Goal: Task Accomplishment & Management: Use online tool/utility

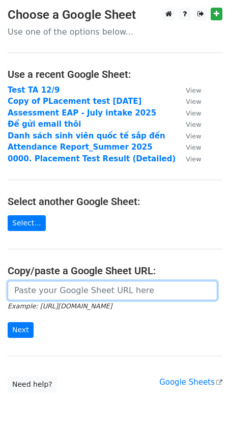
click at [66, 290] on input "url" at bounding box center [113, 290] width 210 height 19
click at [33, 294] on input "url" at bounding box center [113, 290] width 210 height 19
paste input "https://docs.google.com/spreadsheets/d/1TgPgsfoNgMHKr0srFDjpW4aGrto6cJ7Plz6lXYk…"
type input "https://docs.google.com/spreadsheets/d/1TgPgsfoNgMHKr0srFDjpW4aGrto6cJ7Plz6lXYk…"
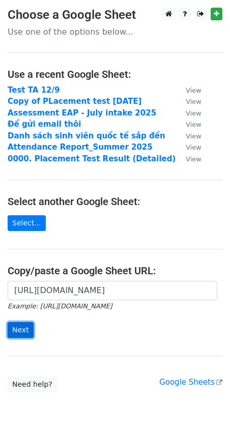
click at [20, 330] on input "Next" at bounding box center [21, 330] width 26 height 16
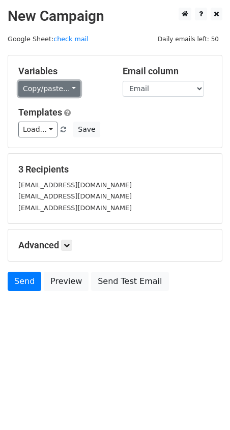
click at [46, 88] on link "Copy/paste..." at bounding box center [49, 89] width 62 height 16
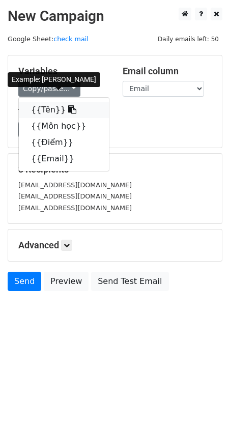
click at [68, 107] on icon at bounding box center [72, 109] width 8 height 8
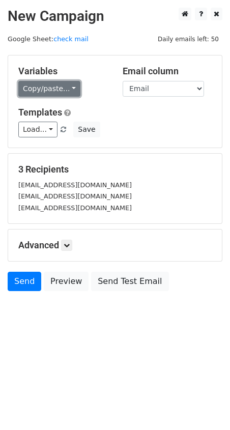
click at [64, 90] on link "Copy/paste..." at bounding box center [49, 89] width 62 height 16
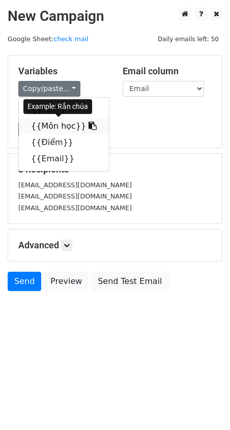
click at [68, 127] on link "{{Môn học}}" at bounding box center [64, 126] width 90 height 16
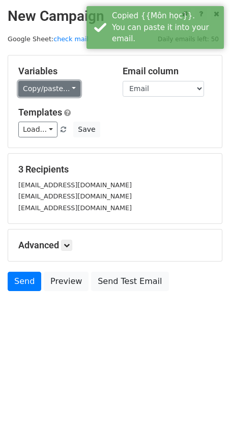
click at [58, 91] on link "Copy/paste..." at bounding box center [49, 89] width 62 height 16
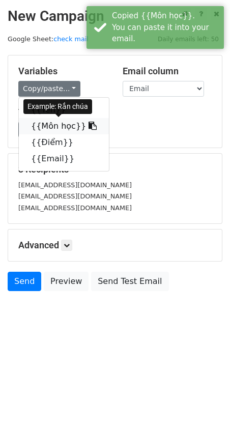
click at [89, 123] on icon at bounding box center [93, 126] width 8 height 8
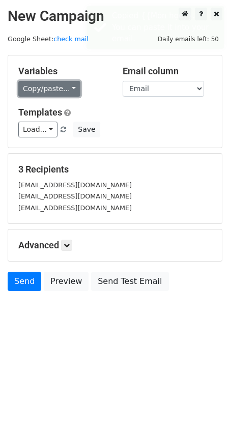
click at [56, 89] on link "Copy/paste..." at bounding box center [49, 89] width 62 height 16
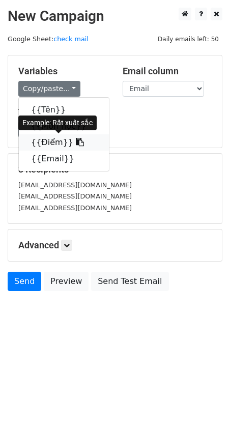
click at [55, 141] on link "{{Điểm}}" at bounding box center [64, 142] width 90 height 16
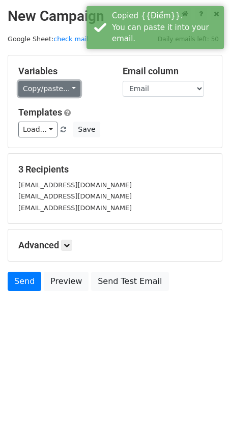
click at [66, 85] on link "Copy/paste..." at bounding box center [49, 89] width 62 height 16
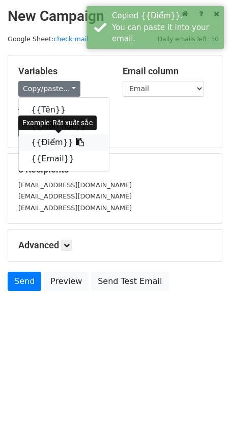
click at [76, 143] on icon at bounding box center [80, 142] width 8 height 8
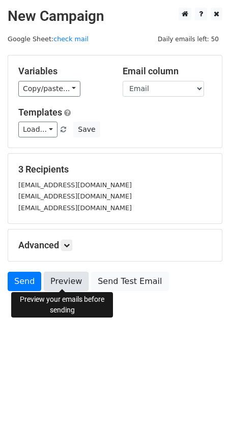
click at [67, 275] on link "Preview" at bounding box center [66, 281] width 45 height 19
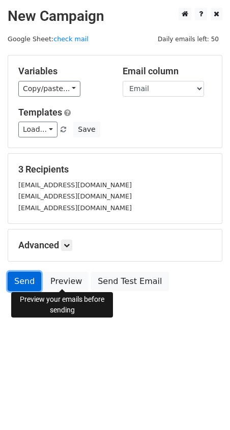
click at [22, 278] on link "Send" at bounding box center [25, 281] width 34 height 19
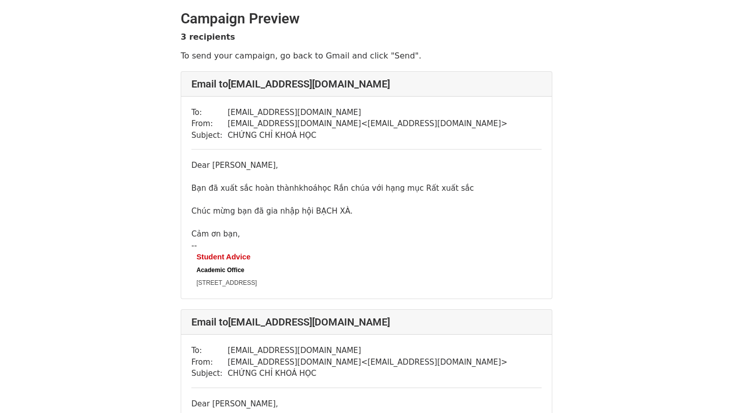
scroll to position [3, 0]
